Goal: Task Accomplishment & Management: Manage account settings

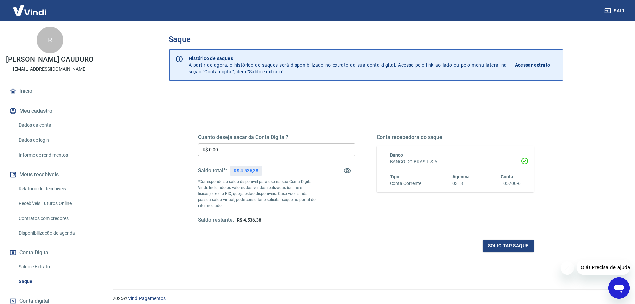
click at [54, 195] on link "Relatório de Recebíveis" at bounding box center [54, 189] width 76 height 14
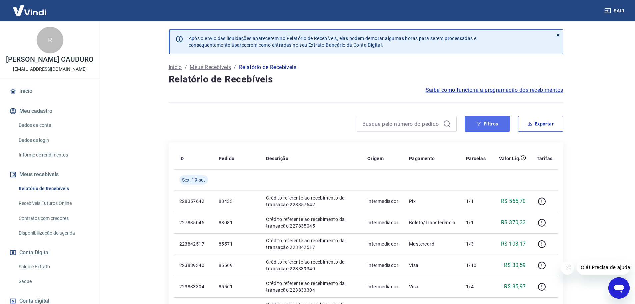
click at [486, 116] on button "Filtros" at bounding box center [487, 124] width 45 height 16
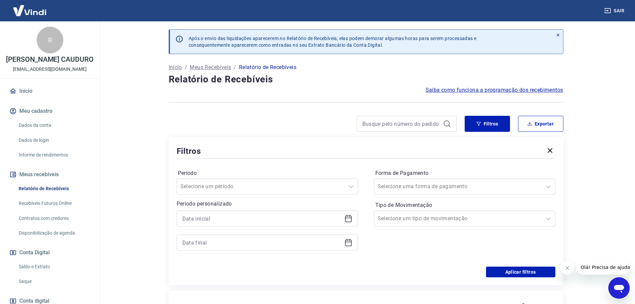
click at [347, 222] on icon at bounding box center [348, 218] width 7 height 7
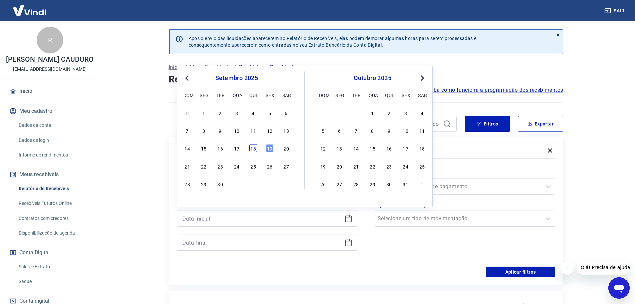
click at [252, 148] on div "18" at bounding box center [253, 148] width 8 height 8
type input "[DATE]"
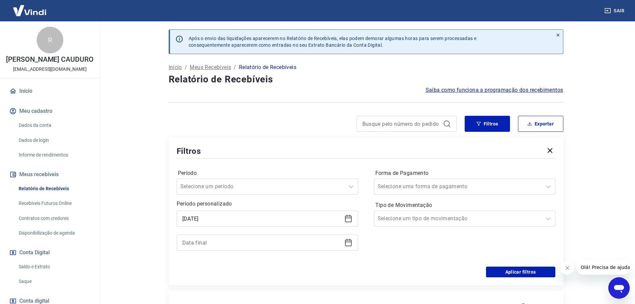
click at [350, 241] on icon at bounding box center [348, 242] width 8 height 8
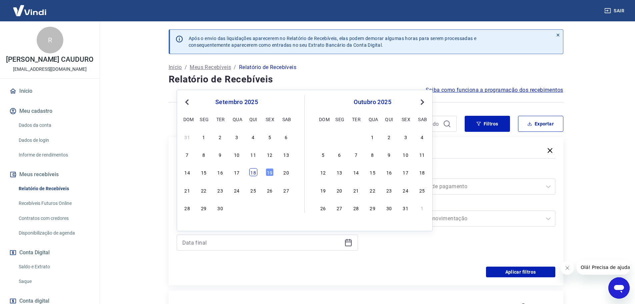
click at [251, 173] on div "18" at bounding box center [253, 172] width 8 height 8
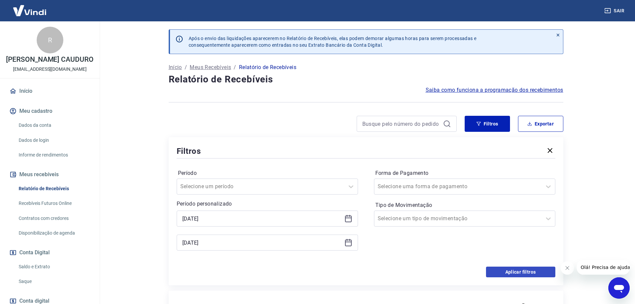
type input "[DATE]"
click at [526, 269] on button "Aplicar filtros" at bounding box center [520, 271] width 69 height 11
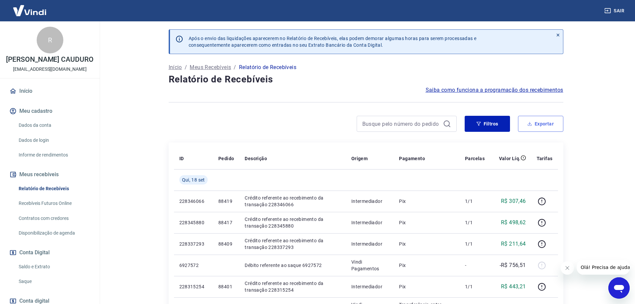
click at [529, 123] on icon "button" at bounding box center [529, 123] width 2 height 1
type input "[DATE]"
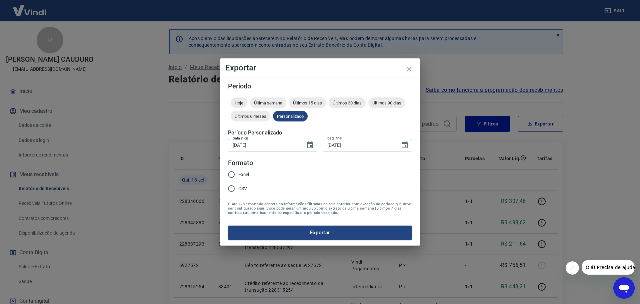
click at [235, 176] on input "Excel" at bounding box center [231, 174] width 14 height 14
radio input "true"
click at [294, 234] on button "Exportar" at bounding box center [320, 232] width 184 height 14
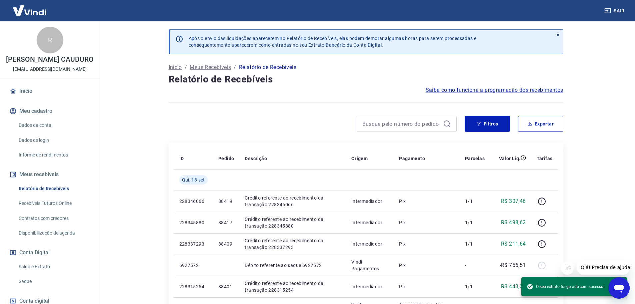
click at [41, 268] on link "Saldo e Extrato" at bounding box center [54, 267] width 76 height 14
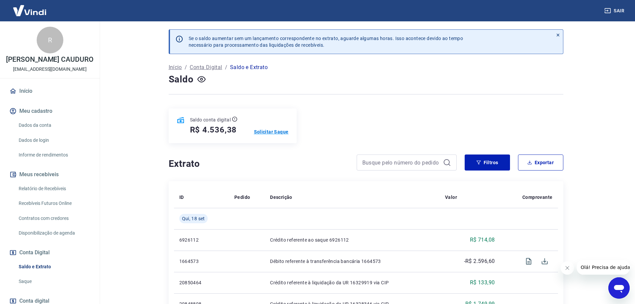
click at [279, 131] on p "Solicitar Saque" at bounding box center [271, 131] width 35 height 7
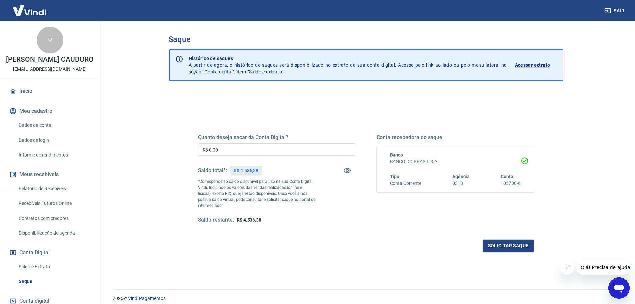
click at [259, 153] on input "R$ 0,00" at bounding box center [276, 149] width 157 height 12
type input "R$ 4.536,38"
click at [505, 241] on button "Solicitar saque" at bounding box center [508, 245] width 51 height 12
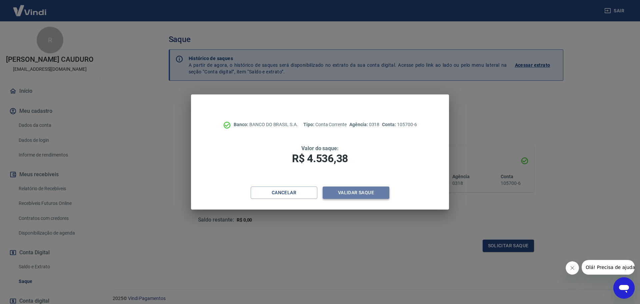
click at [378, 190] on button "Validar saque" at bounding box center [356, 192] width 67 height 12
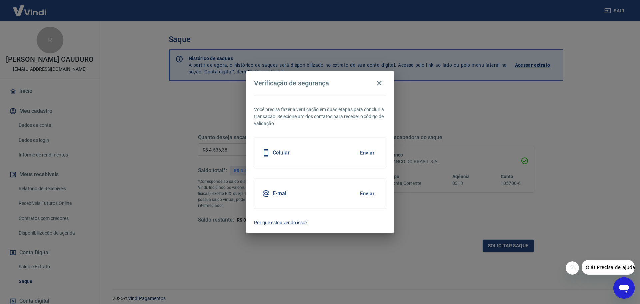
click at [367, 194] on button "Enviar" at bounding box center [367, 193] width 22 height 14
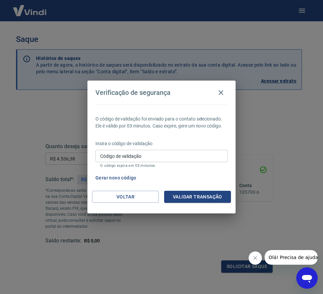
click at [128, 153] on div "Código de validação Código de validação O código expira em 03 minutos." at bounding box center [161, 159] width 132 height 18
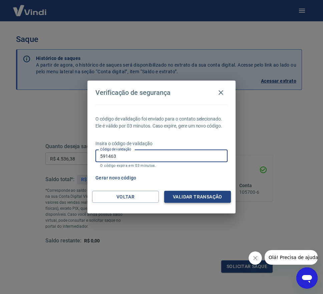
type input "591463"
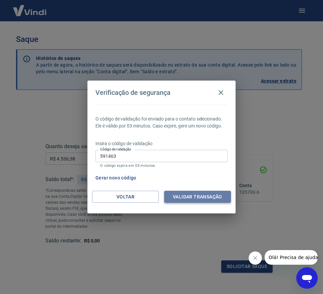
click at [199, 199] on button "Validar transação" at bounding box center [197, 197] width 67 height 12
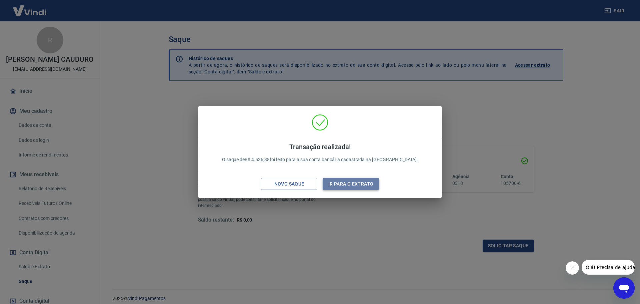
click at [355, 183] on button "Ir para o extrato" at bounding box center [351, 184] width 56 height 12
